Goal: Task Accomplishment & Management: Complete application form

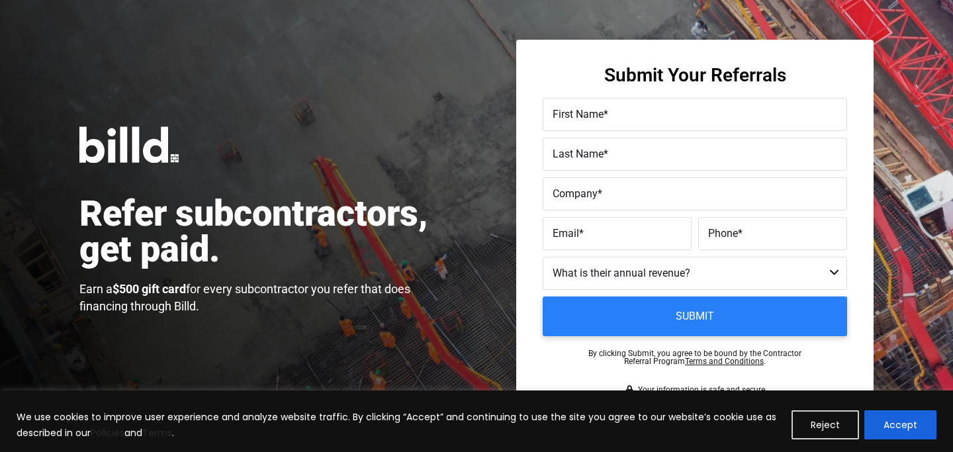
click at [621, 112] on label "First Name *" at bounding box center [694, 114] width 284 height 19
click at [621, 112] on input "First Name *" at bounding box center [694, 114] width 304 height 33
type input "S"
type input "[PERSON_NAME]"
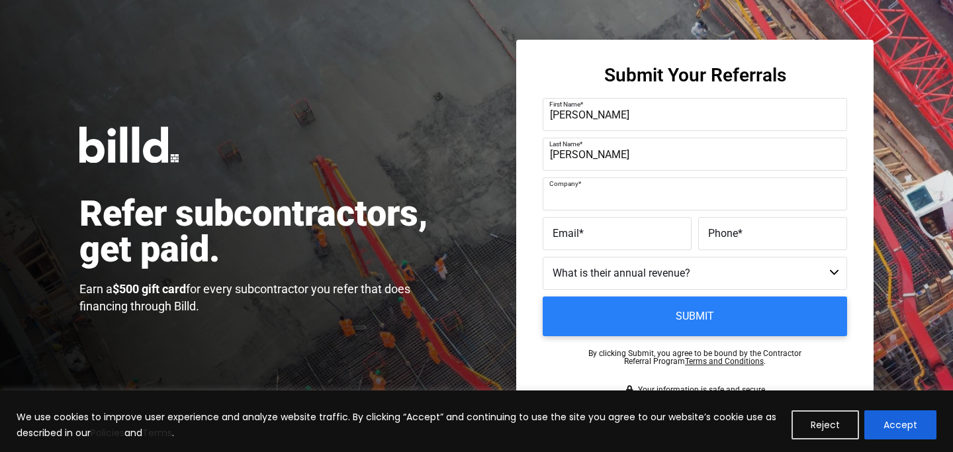
paste input "SunGreen Systems Inc"
type input "SunGreen Systems Inc"
click at [591, 238] on label "Email *" at bounding box center [616, 233] width 129 height 19
click at [591, 238] on input "Email *" at bounding box center [616, 233] width 149 height 33
paste input "[EMAIL_ADDRESS][DOMAIN_NAME]"
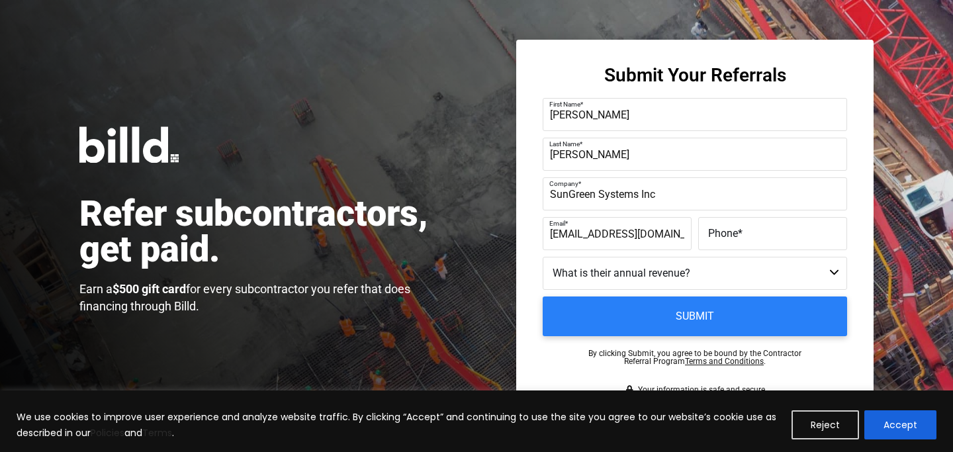
type input "[EMAIL_ADDRESS][DOMAIN_NAME]"
click at [733, 248] on input "Phone *" at bounding box center [772, 233] width 149 height 33
paste input "(162) 645-0591"
type input "(162) 645-0591"
click at [714, 277] on select "Less than $1M $1M - $2M $2M - $4M $4M - $8M $8M - $25M $25M - $40M $40M +" at bounding box center [694, 273] width 304 height 33
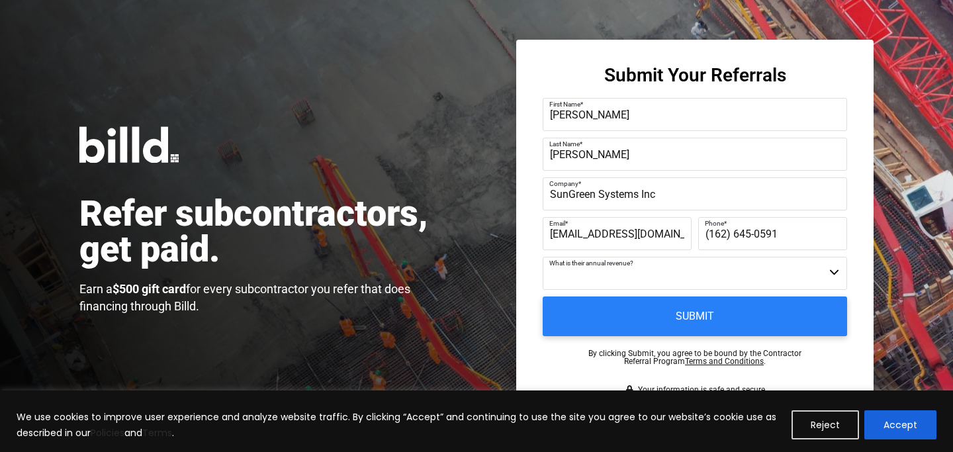
select select "$4M - $8M"
click at [542, 257] on select "Less than $1M $1M - $2M $2M - $4M $4M - $8M $8M - $25M $25M - $40M $40M +" at bounding box center [694, 273] width 304 height 33
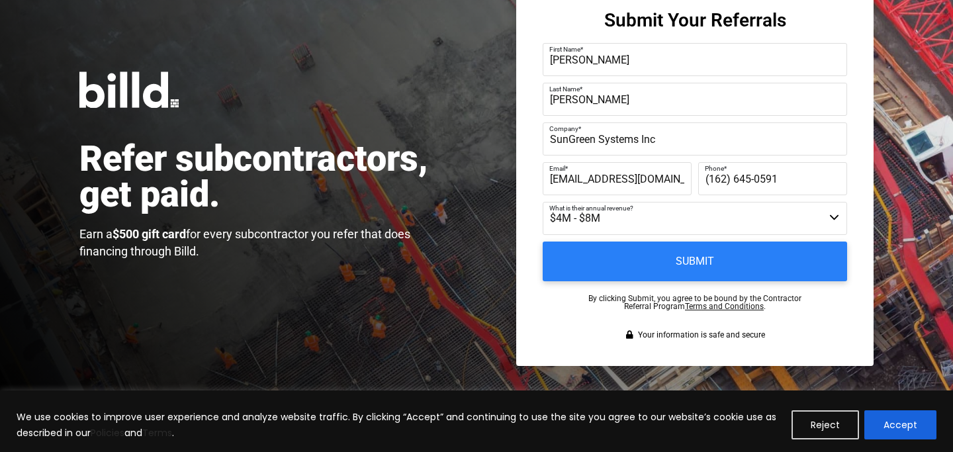
scroll to position [54, 0]
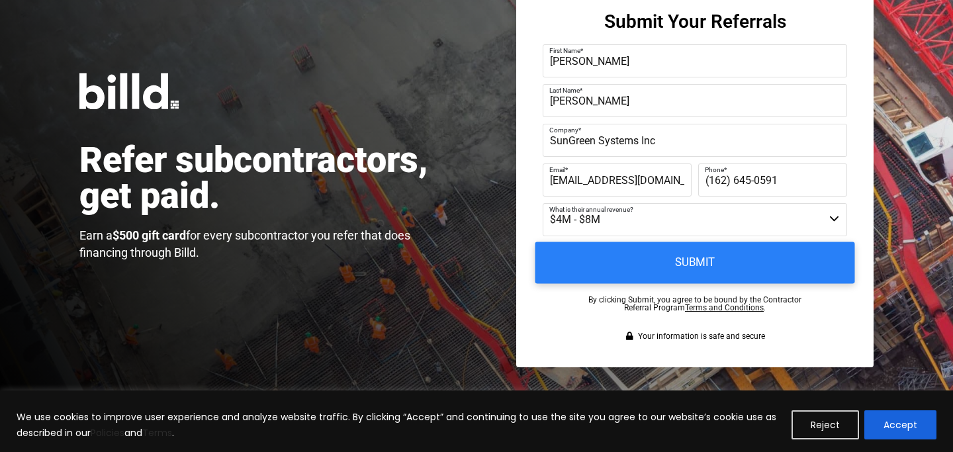
click at [707, 259] on input "Submit" at bounding box center [695, 263] width 320 height 42
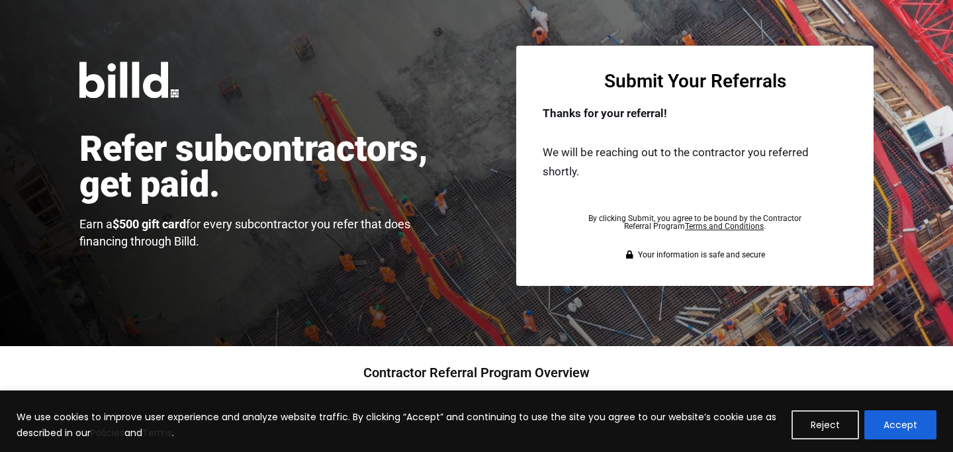
scroll to position [0, 0]
